Goal: Task Accomplishment & Management: Use online tool/utility

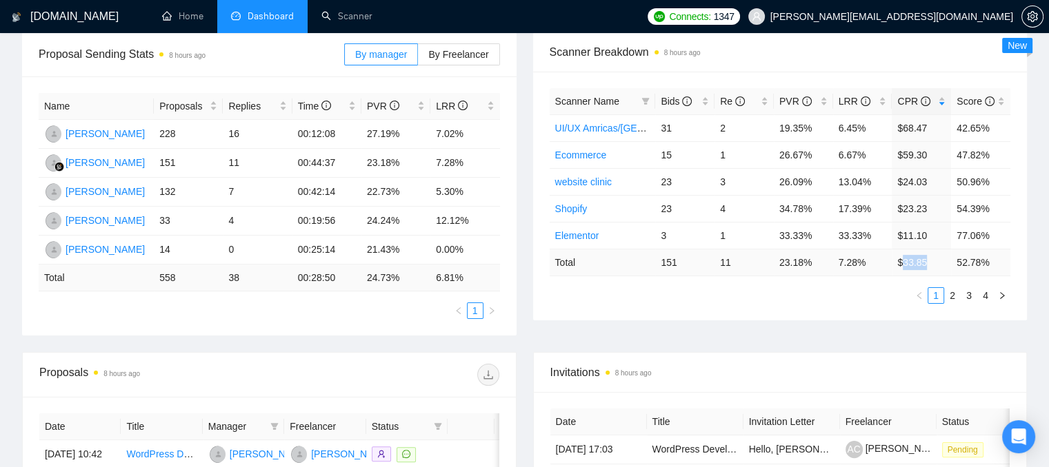
scroll to position [138, 0]
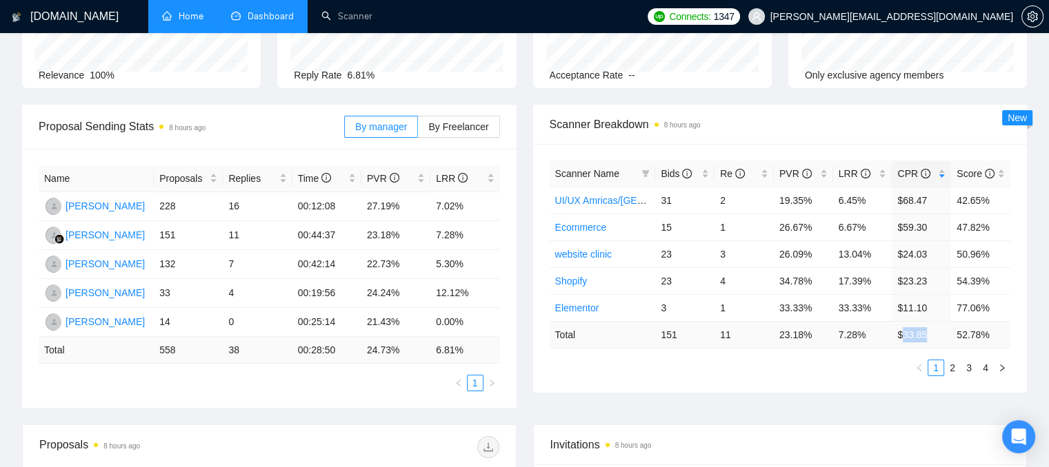
click at [168, 18] on link "Home" at bounding box center [182, 16] width 41 height 12
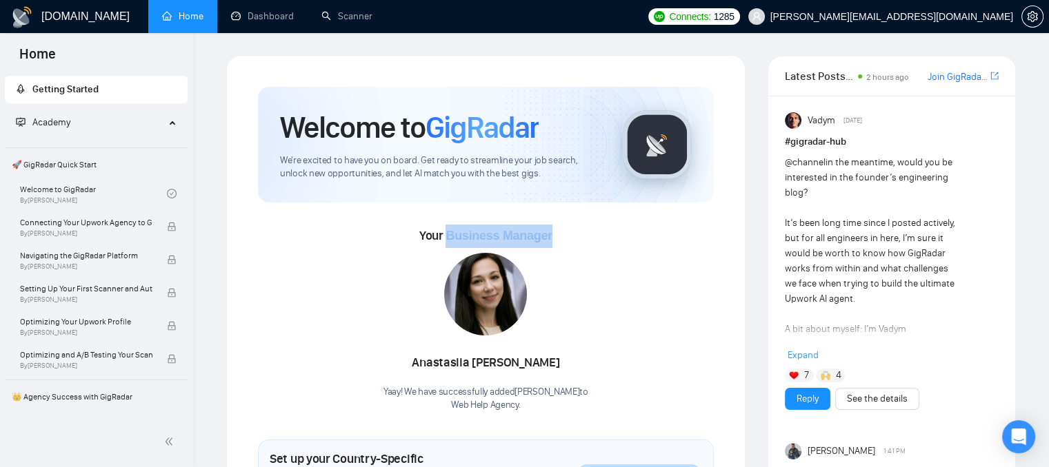
drag, startPoint x: 548, startPoint y: 236, endPoint x: 447, endPoint y: 238, distance: 100.7
click at [447, 238] on div "Your Business Manager [PERSON_NAME] Yaay! We have successfully added [PERSON_NA…" at bounding box center [486, 319] width 456 height 188
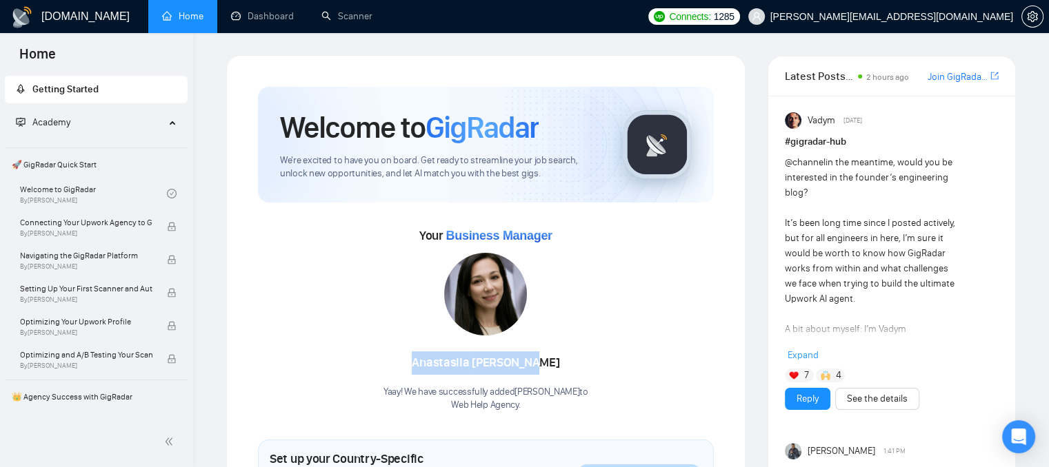
drag, startPoint x: 427, startPoint y: 363, endPoint x: 568, endPoint y: 370, distance: 140.8
click at [568, 370] on div "Anastasiia Shevchenko" at bounding box center [485, 363] width 205 height 23
click at [332, 22] on link "Scanner" at bounding box center [346, 16] width 51 height 12
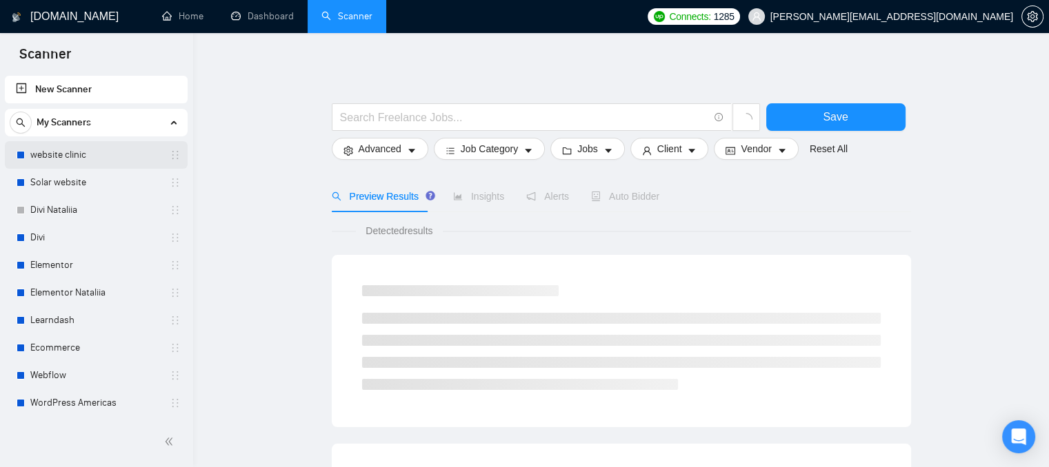
click at [104, 155] on link "website clinic" at bounding box center [95, 155] width 131 height 28
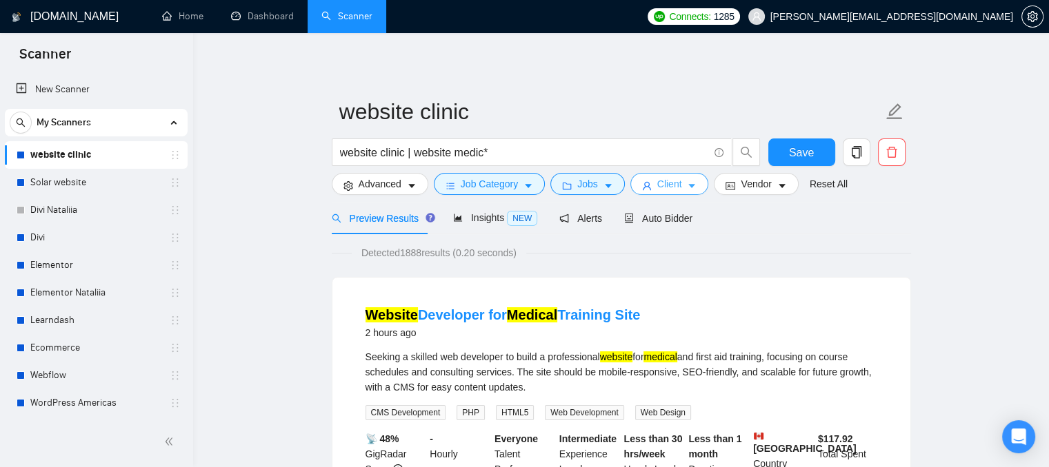
click at [657, 186] on span "Client" at bounding box center [669, 183] width 25 height 15
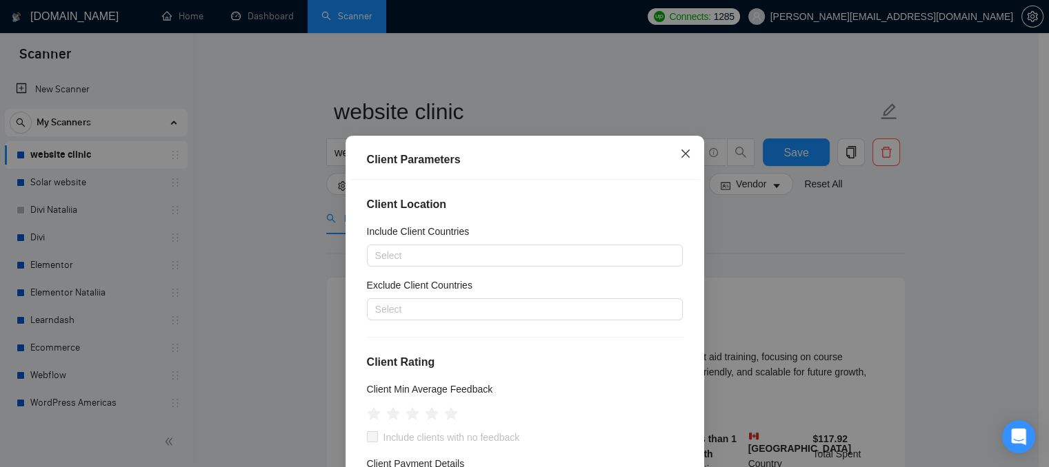
click at [673, 158] on span "Close" at bounding box center [685, 154] width 37 height 37
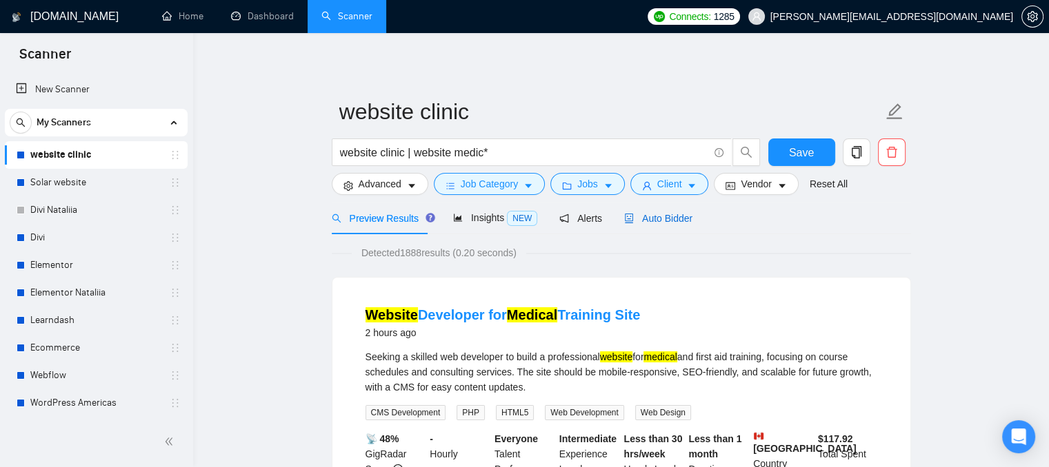
click at [647, 221] on span "Auto Bidder" at bounding box center [658, 218] width 68 height 11
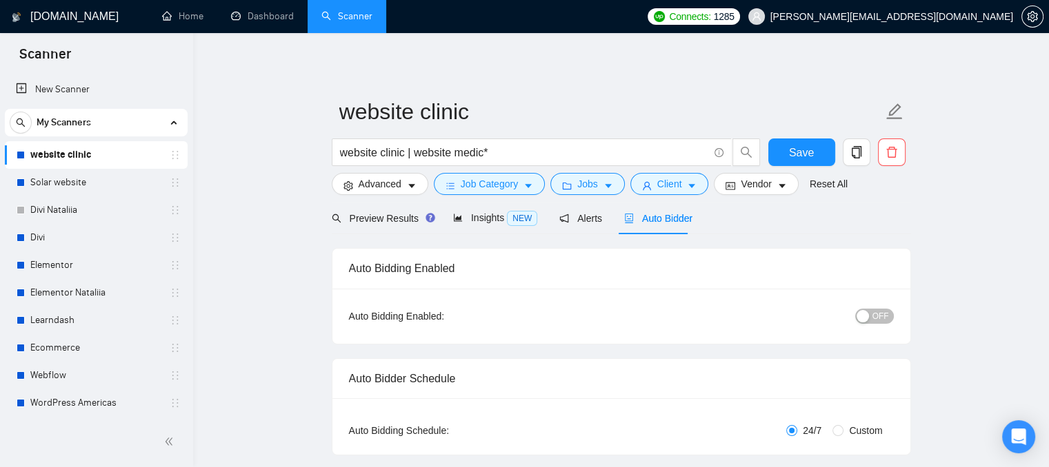
checkbox input "true"
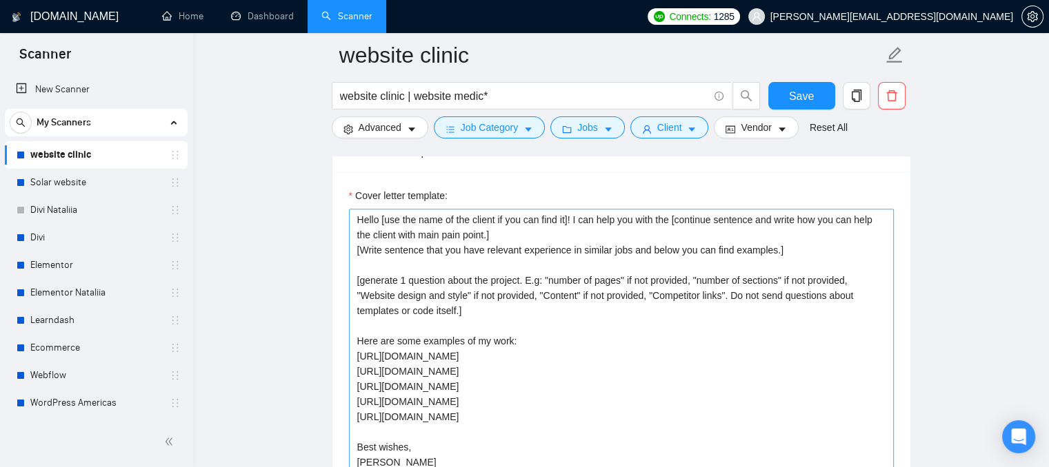
scroll to position [1599, 0]
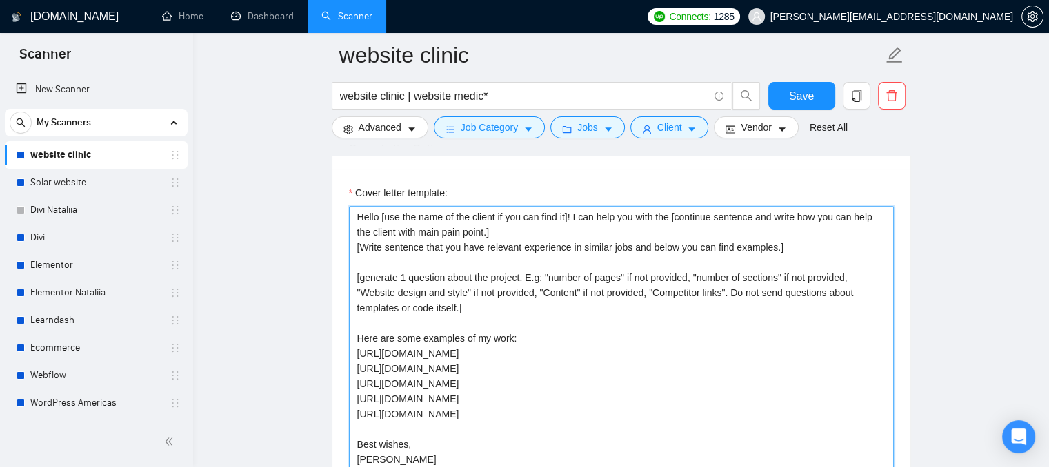
click at [445, 312] on textarea "Hello [use the name of the client if you can find it]! I can help you with the …" at bounding box center [621, 361] width 545 height 310
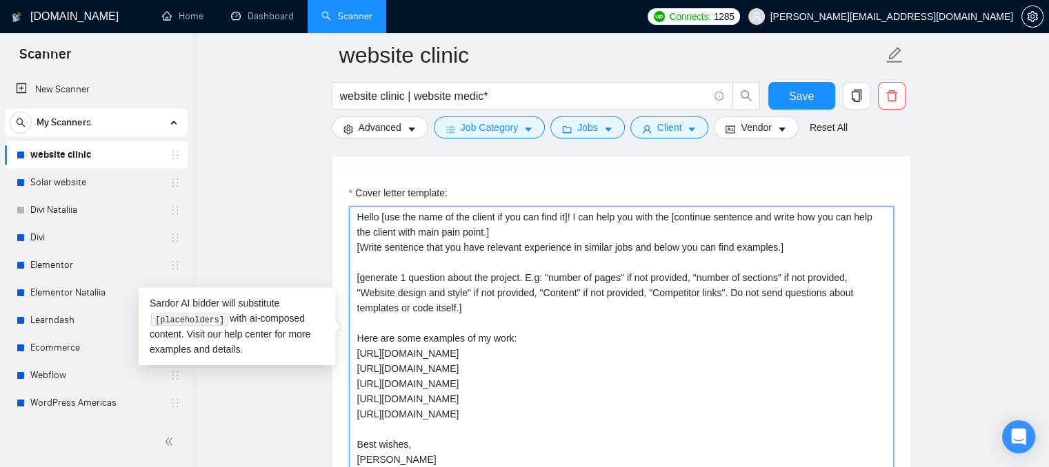
click at [445, 312] on textarea "Hello [use the name of the client if you can find it]! I can help you with the …" at bounding box center [621, 361] width 545 height 310
click at [525, 318] on textarea "Hello [use the name of the client if you can find it]! I can help you with the …" at bounding box center [621, 361] width 545 height 310
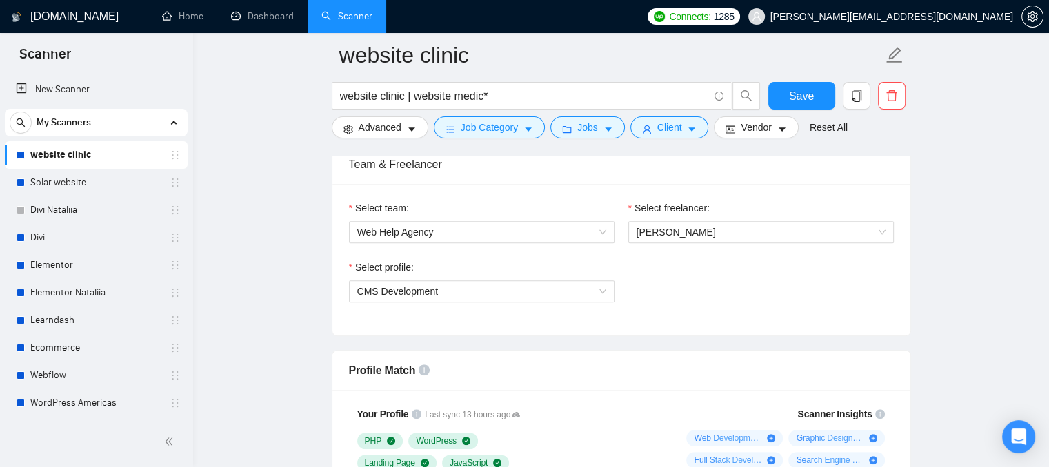
scroll to position [703, 0]
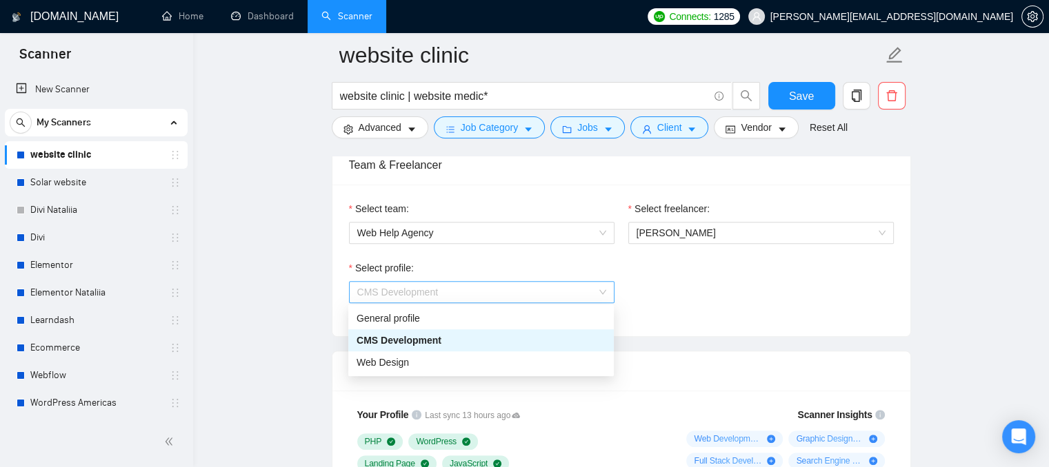
click at [443, 292] on span "CMS Development" at bounding box center [481, 292] width 249 height 21
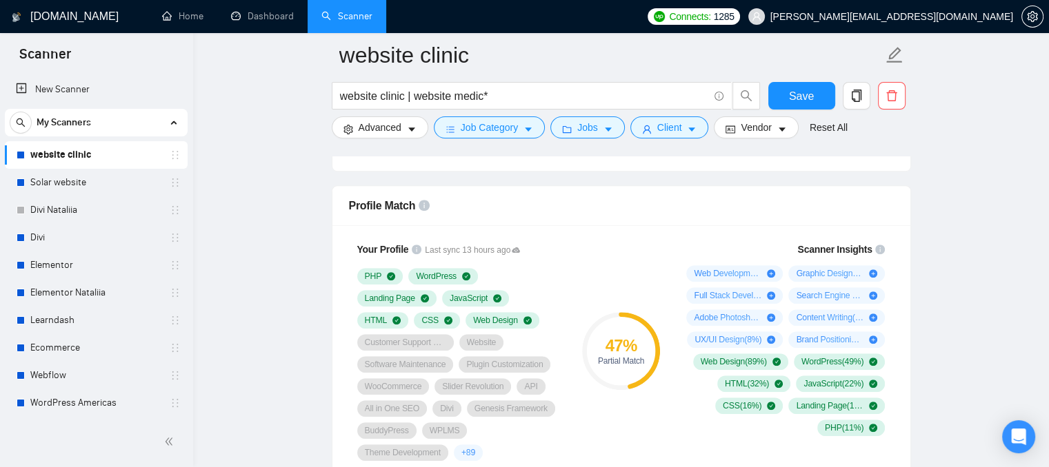
scroll to position [871, 0]
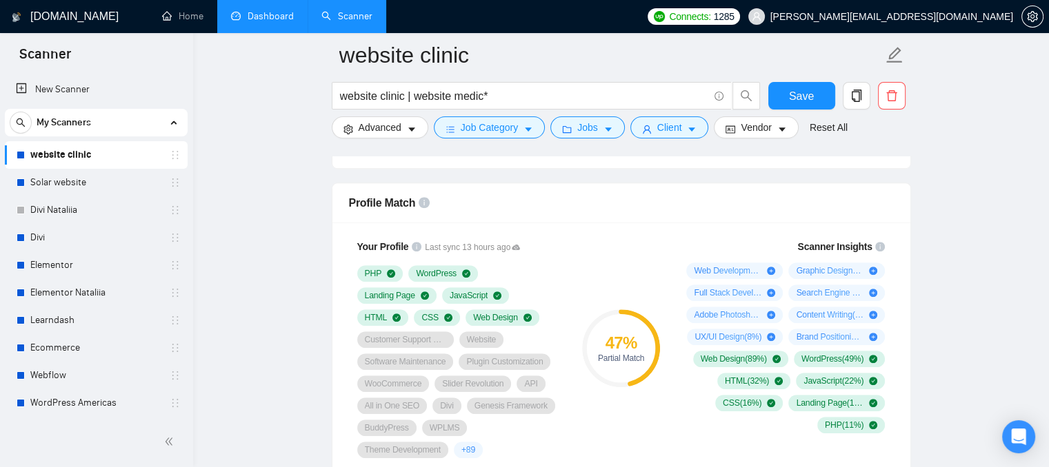
click at [265, 20] on link "Dashboard" at bounding box center [262, 16] width 63 height 12
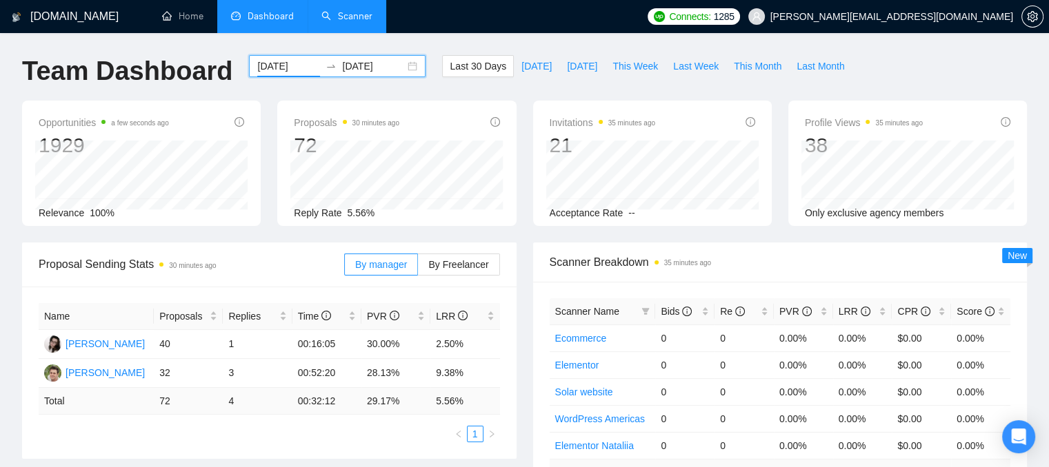
click at [266, 70] on input "2025-09-07" at bounding box center [288, 66] width 63 height 15
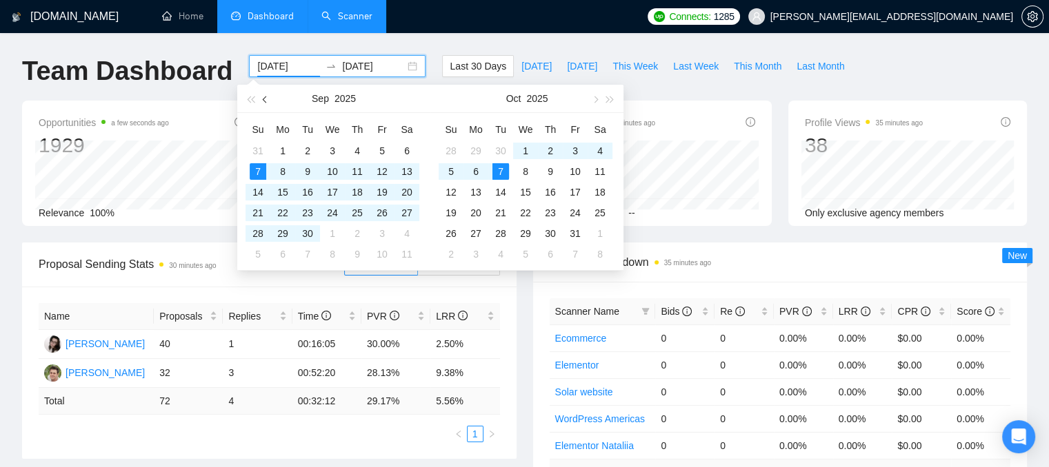
click at [262, 100] on button "button" at bounding box center [265, 99] width 15 height 28
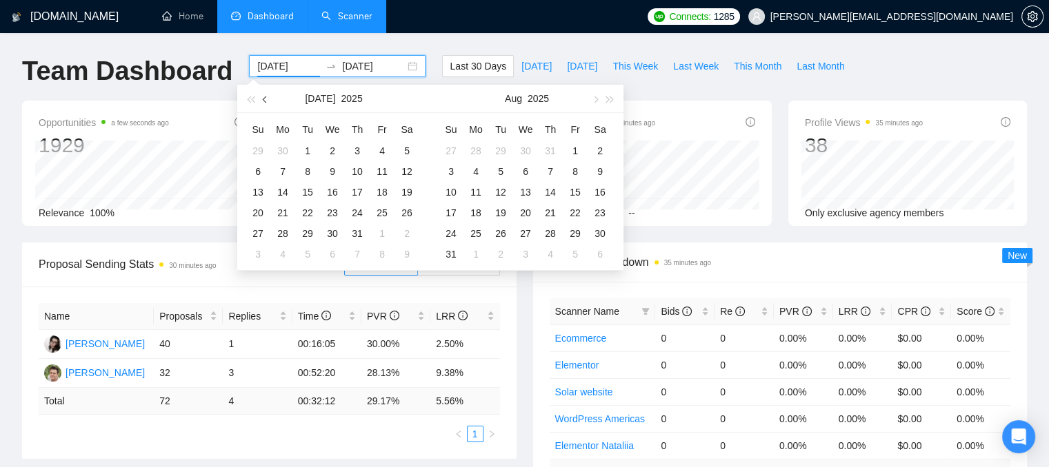
click at [262, 100] on button "button" at bounding box center [265, 99] width 15 height 28
click at [263, 99] on span "button" at bounding box center [266, 99] width 7 height 7
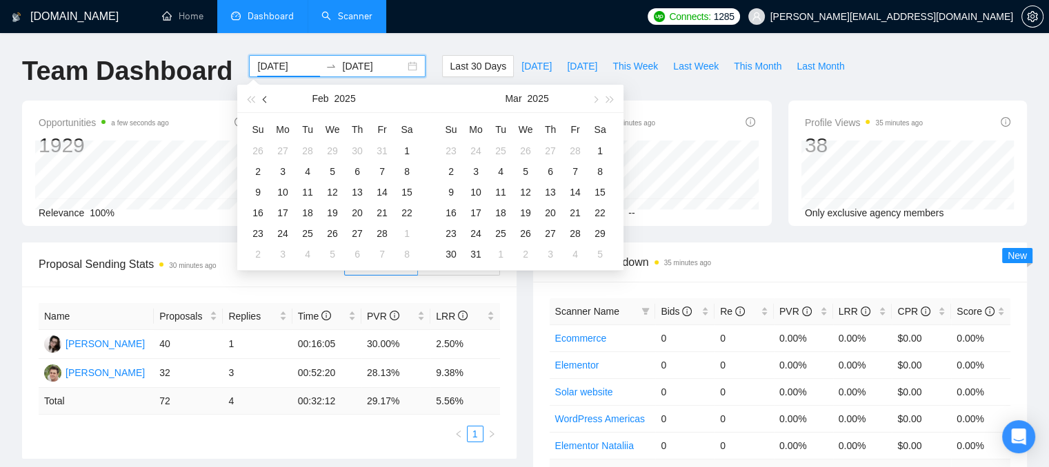
click at [263, 99] on span "button" at bounding box center [266, 99] width 7 height 7
click at [264, 99] on span "button" at bounding box center [266, 99] width 7 height 7
type input "2025-01-01"
click at [525, 152] on div "1" at bounding box center [525, 151] width 17 height 17
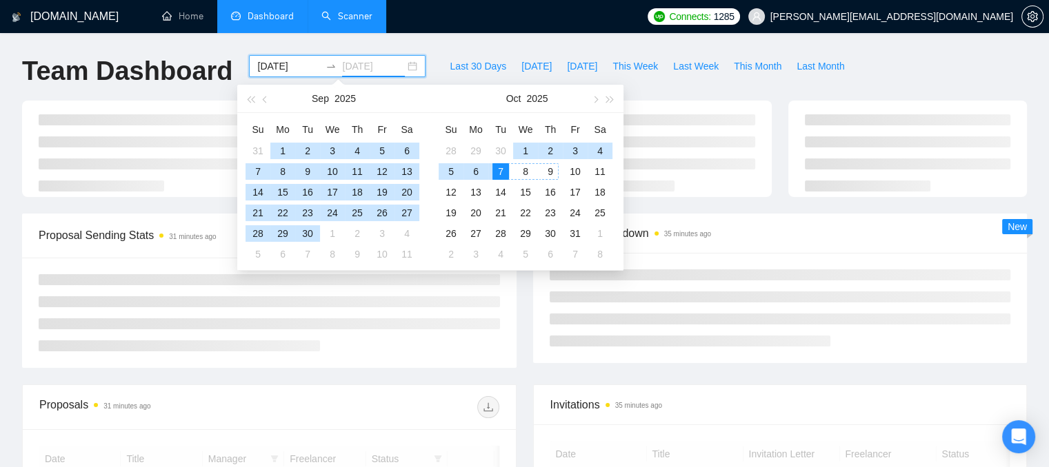
type input "[DATE]"
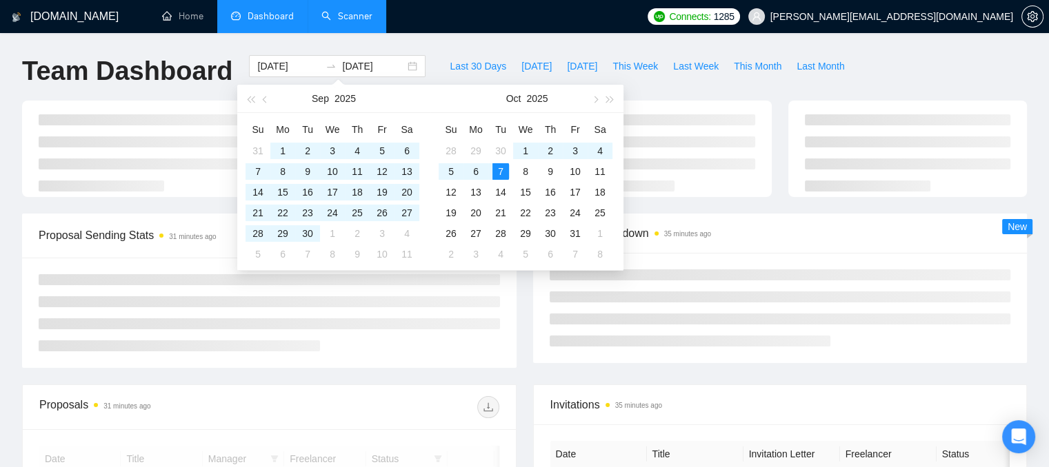
click at [731, 207] on div at bounding box center [524, 157] width 1021 height 113
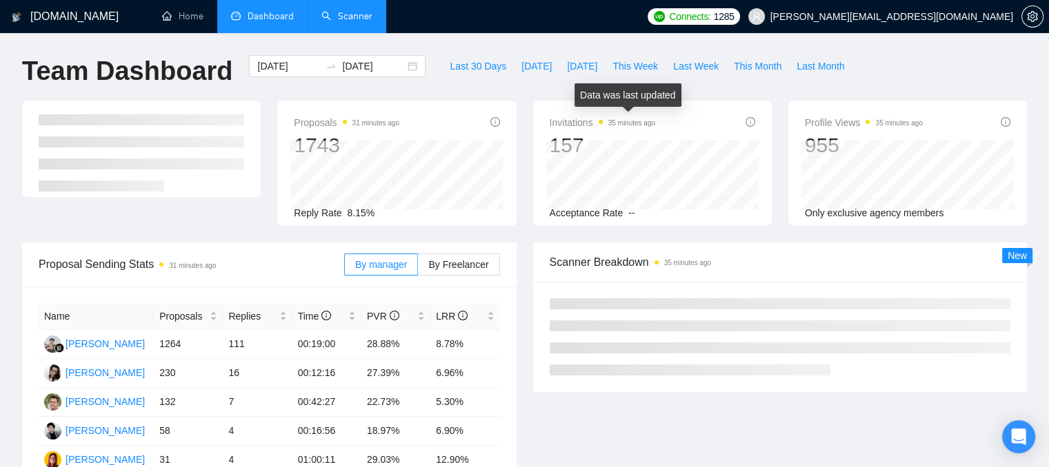
scroll to position [138, 0]
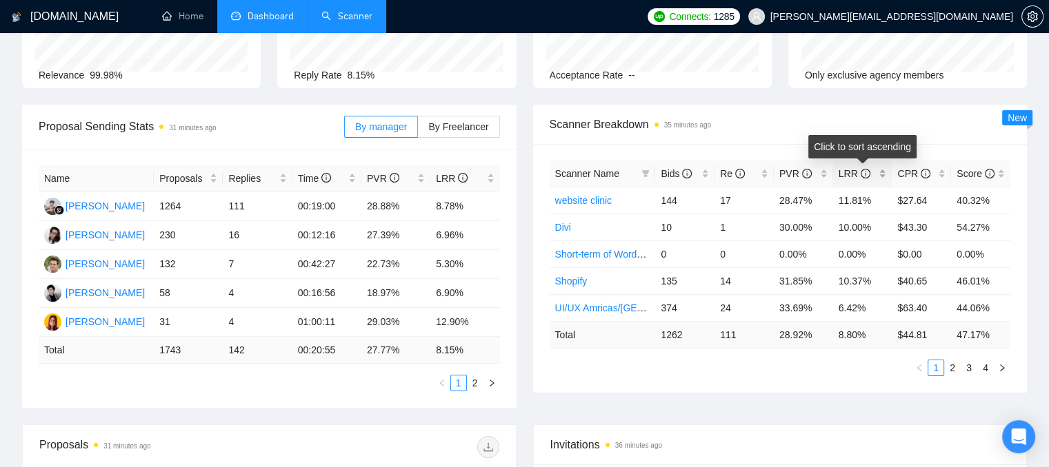
click at [882, 179] on div "LRR" at bounding box center [862, 173] width 48 height 15
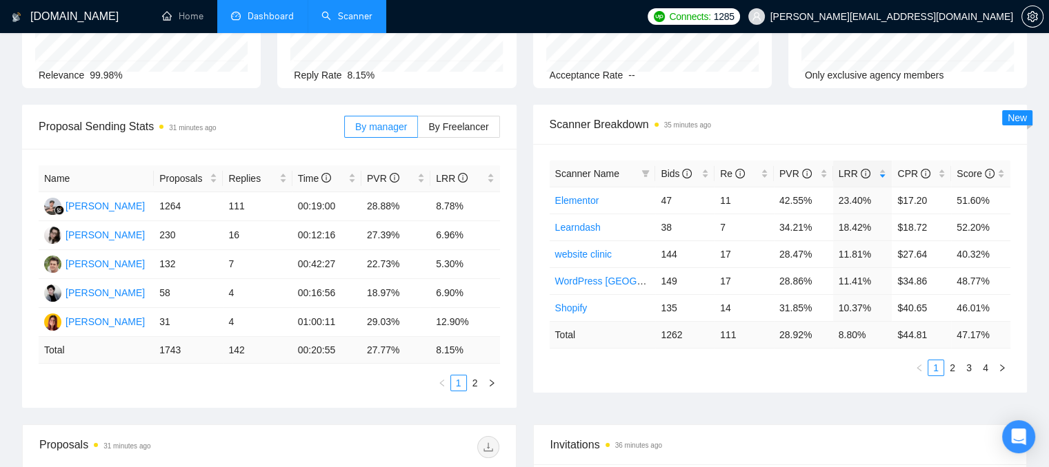
drag, startPoint x: 544, startPoint y: 198, endPoint x: 1011, endPoint y: 194, distance: 466.7
click at [1011, 194] on div "Scanner Name Bids Re PVR LRR CPR Score Elementor 47 11 42.55% 23.40% $17.20 51.…" at bounding box center [780, 268] width 494 height 249
drag, startPoint x: 836, startPoint y: 333, endPoint x: 869, endPoint y: 339, distance: 33.7
click at [869, 339] on td "8.80 %" at bounding box center [862, 334] width 59 height 27
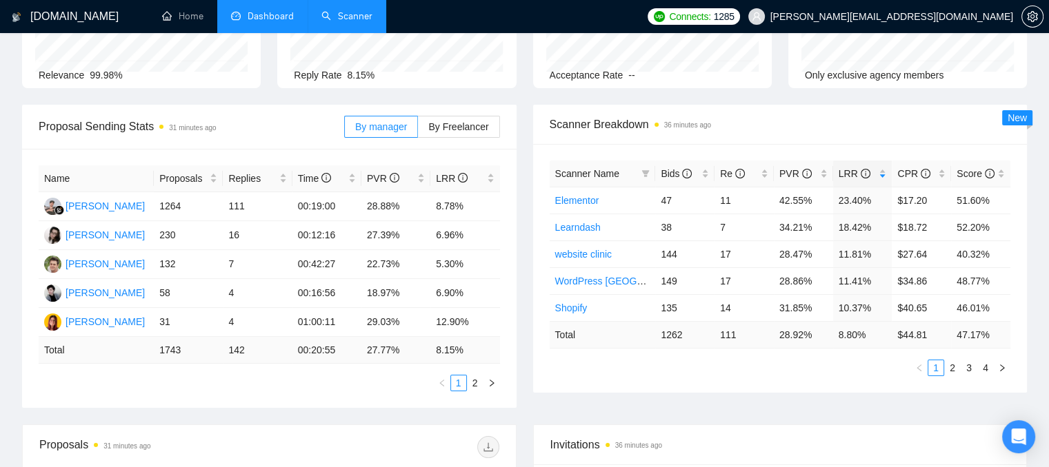
click at [776, 92] on div "Opportunities a few seconds ago 18245 Relevance 99.98% Proposals 31 minutes ago…" at bounding box center [524, 34] width 1021 height 142
click at [568, 201] on link "Elementor" at bounding box center [577, 200] width 44 height 11
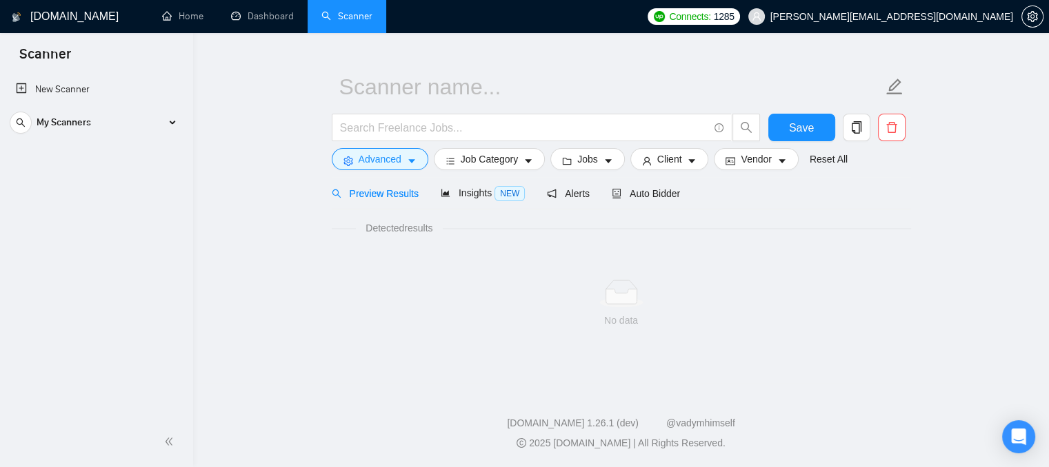
scroll to position [25, 0]
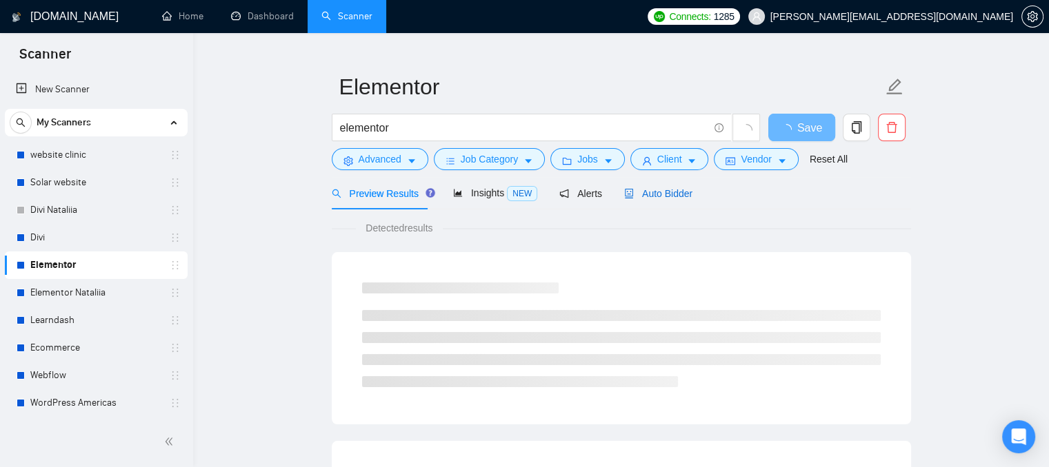
click at [645, 196] on span "Auto Bidder" at bounding box center [658, 193] width 68 height 11
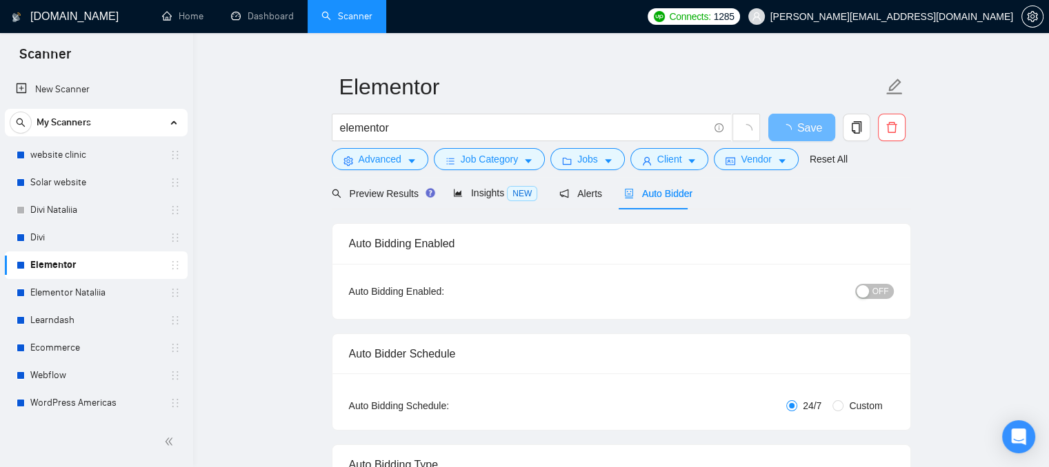
radio input "false"
radio input "true"
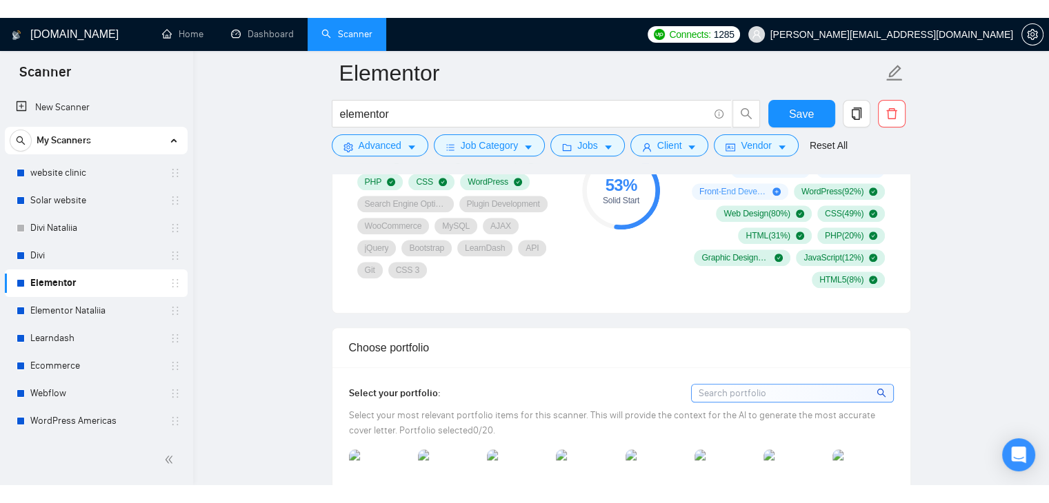
scroll to position [1128, 0]
